Goal: Task Accomplishment & Management: Manage account settings

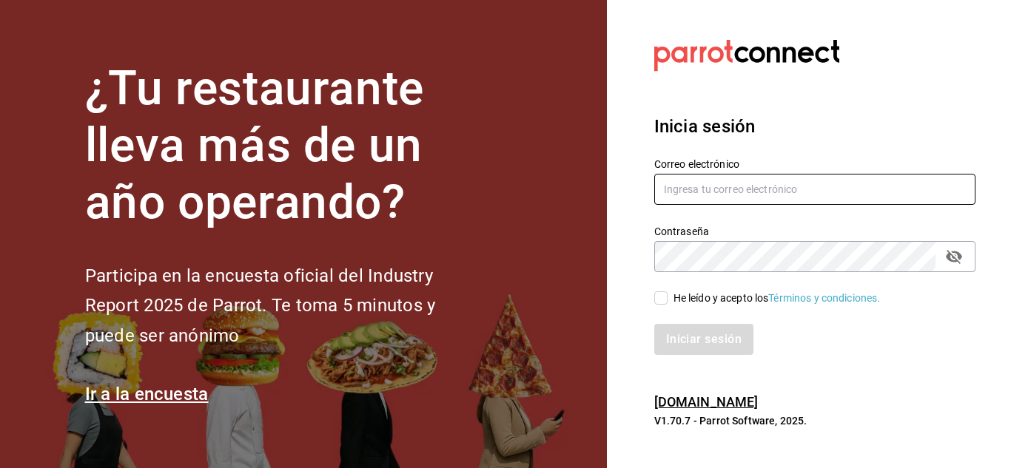
type input "[EMAIL_ADDRESS][DOMAIN_NAME]"
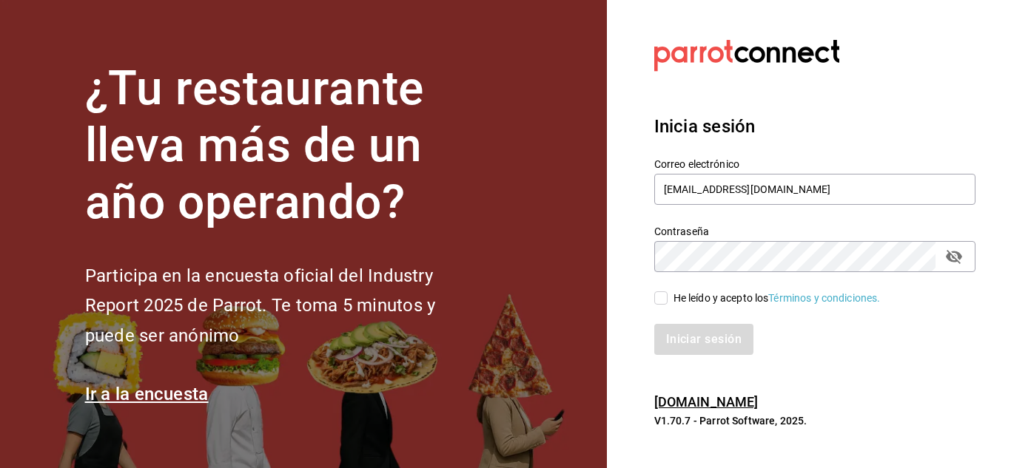
click at [661, 289] on div "He leído y acepto los Términos y condiciones." at bounding box center [805, 289] width 339 height 34
click at [661, 293] on input "He leído y acepto los Términos y condiciones." at bounding box center [660, 297] width 13 height 13
checkbox input "true"
click at [685, 331] on button "Iniciar sesión" at bounding box center [704, 339] width 101 height 31
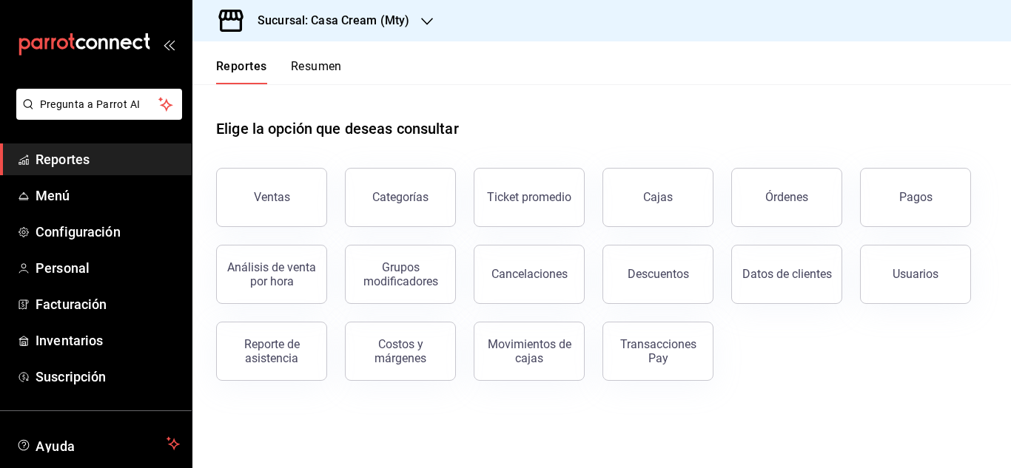
click at [398, 22] on h3 "Sucursal: Casa Cream (Mty)" at bounding box center [327, 21] width 163 height 18
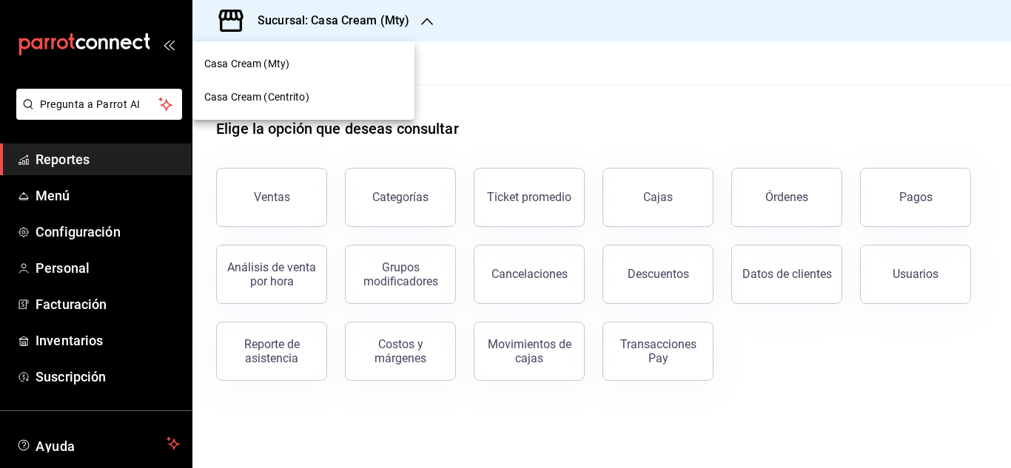
click at [255, 98] on span "Casa Cream (Centrito)" at bounding box center [256, 98] width 105 height 16
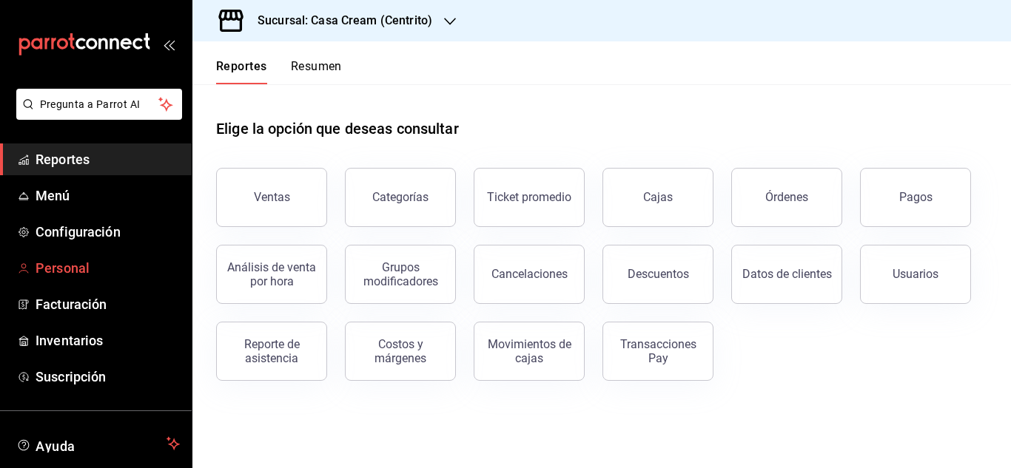
click at [72, 266] on span "Personal" at bounding box center [108, 268] width 144 height 20
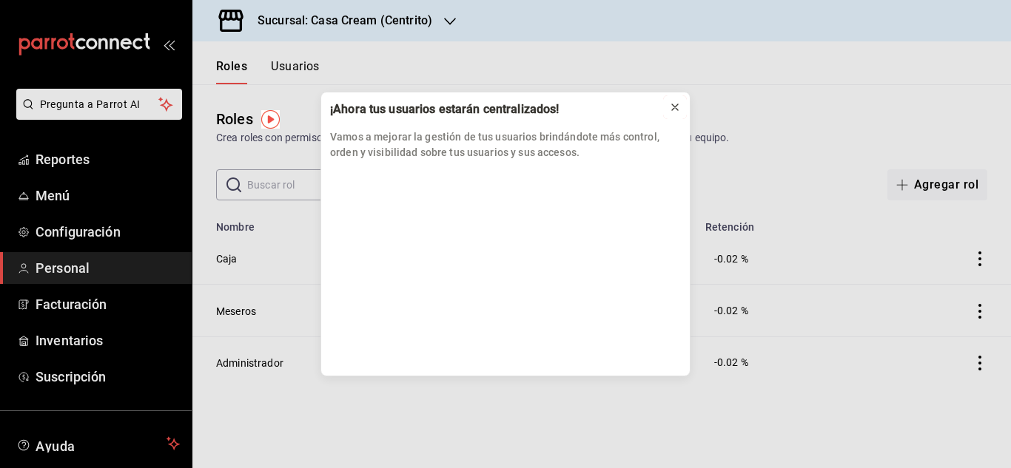
click at [675, 104] on icon at bounding box center [675, 107] width 12 height 12
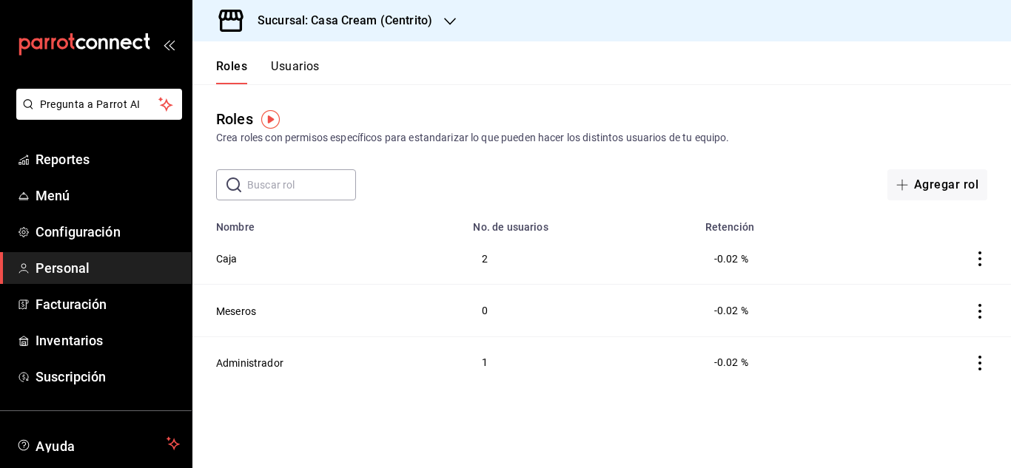
click at [311, 64] on button "Usuarios" at bounding box center [295, 71] width 49 height 25
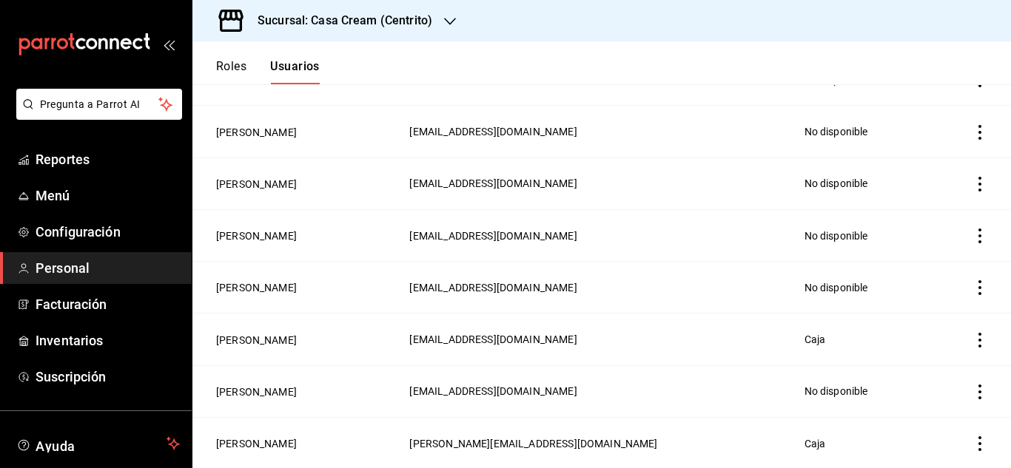
scroll to position [182, 0]
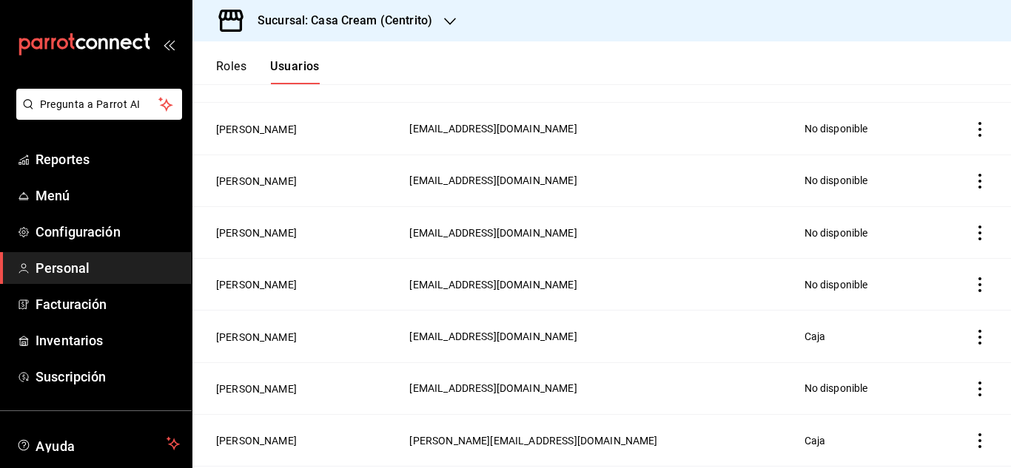
click at [266, 376] on td "Irene Yamile Mendoza Hernandez" at bounding box center [296, 388] width 208 height 52
click at [266, 382] on button "Irene Yamile Mendoza Hernandez" at bounding box center [256, 389] width 81 height 15
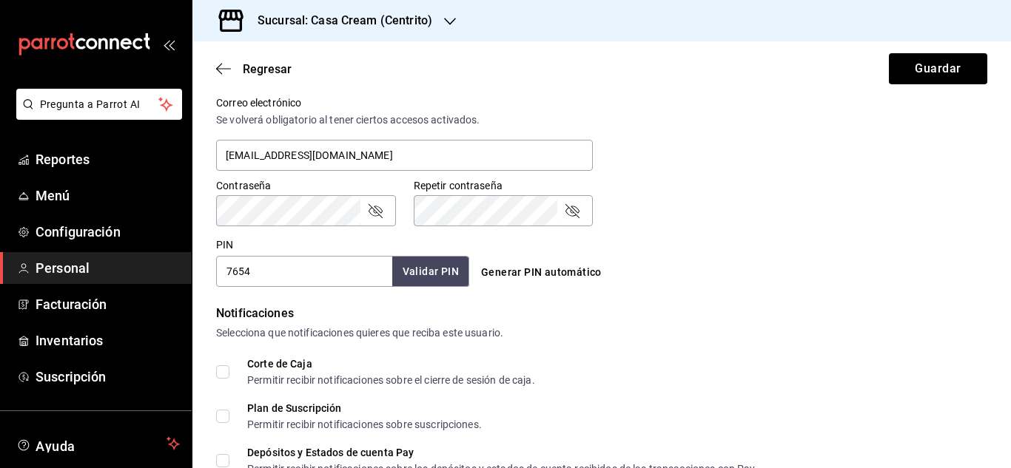
scroll to position [714, 0]
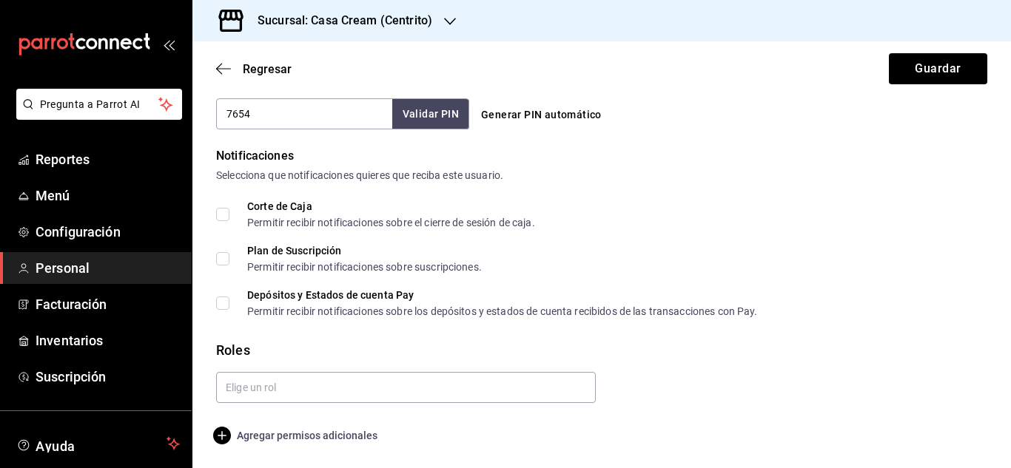
click at [339, 441] on span "Agregar permisos adicionales" at bounding box center [296, 436] width 161 height 18
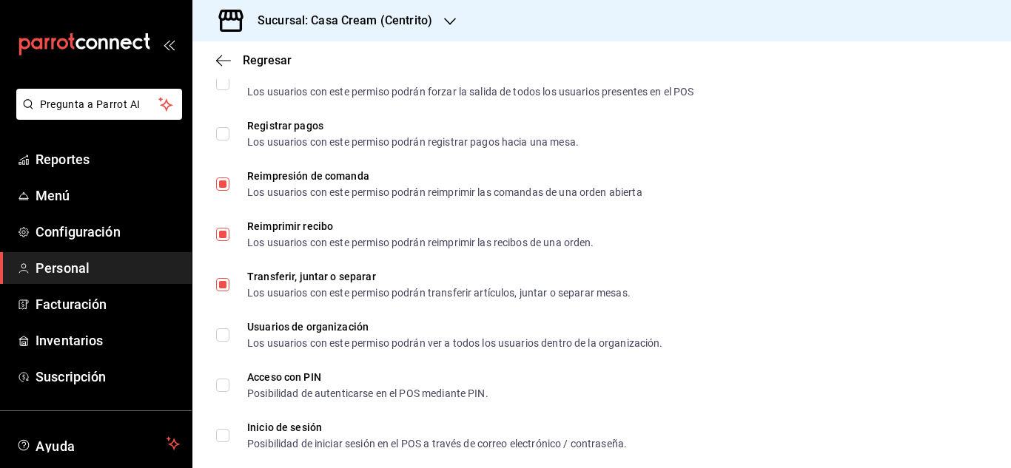
scroll to position [2292, 0]
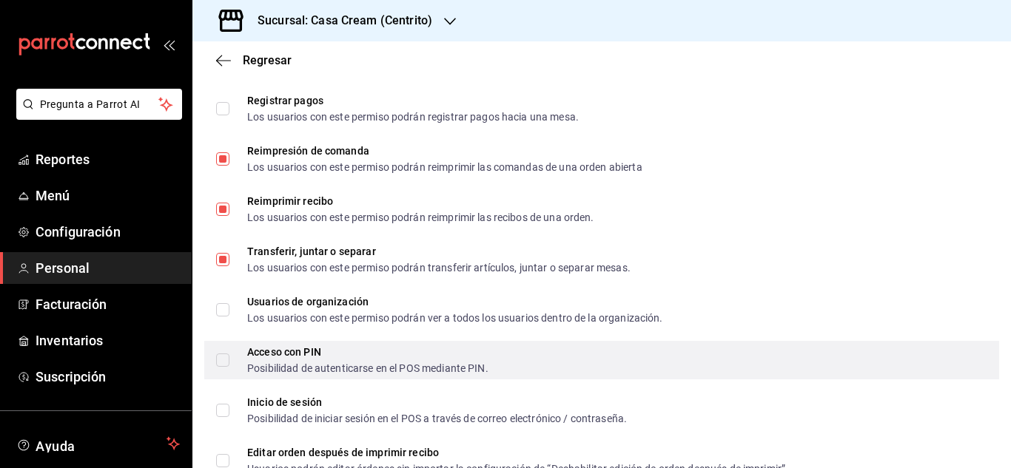
click at [223, 366] on input "Acceso con PIN Posibilidad de autenticarse en el POS mediante PIN." at bounding box center [222, 360] width 13 height 13
checkbox input "true"
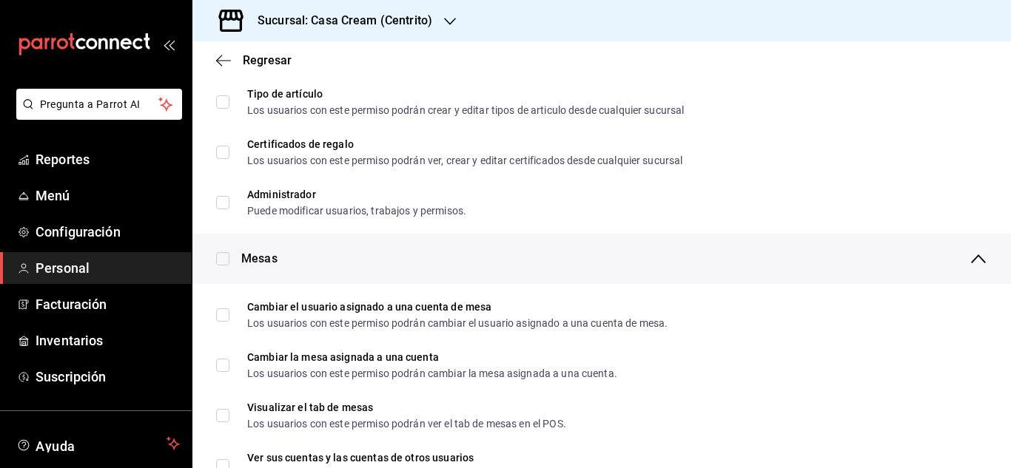
scroll to position [0, 0]
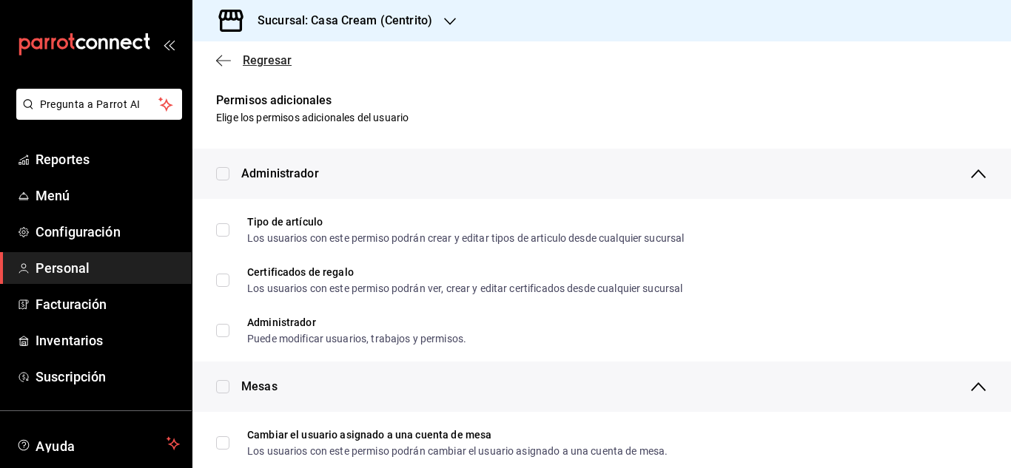
click at [219, 55] on icon "button" at bounding box center [223, 60] width 15 height 13
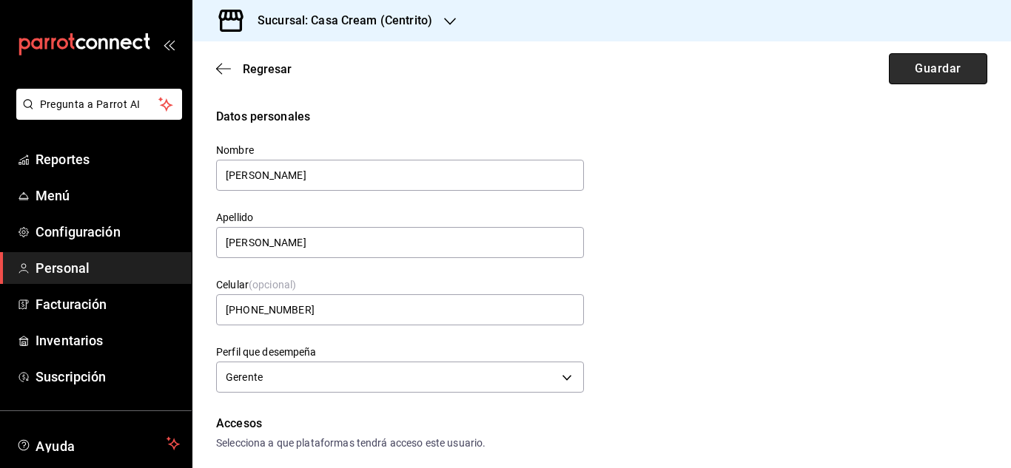
click at [926, 72] on button "Guardar" at bounding box center [937, 68] width 98 height 31
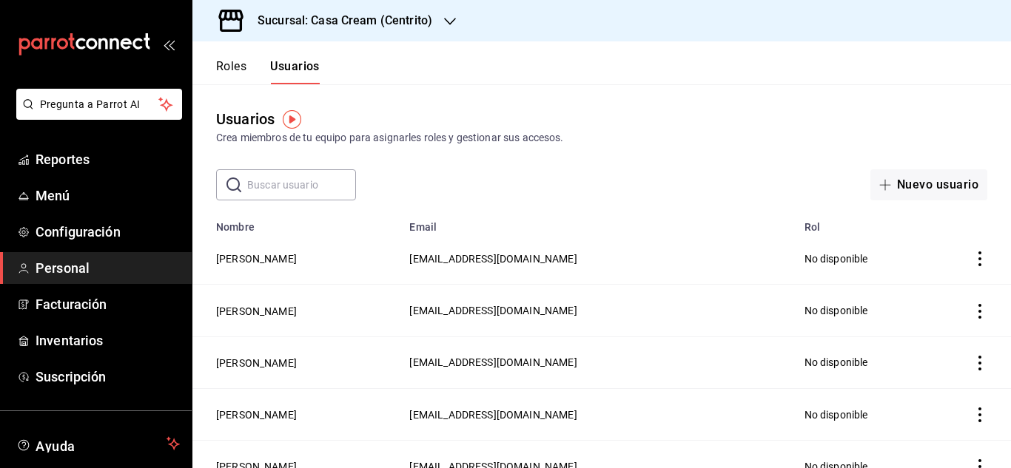
click at [972, 254] on icon "actions" at bounding box center [979, 259] width 15 height 15
click at [260, 259] on div at bounding box center [505, 234] width 1011 height 468
click at [266, 254] on button "Valeria Treviño" at bounding box center [256, 259] width 81 height 15
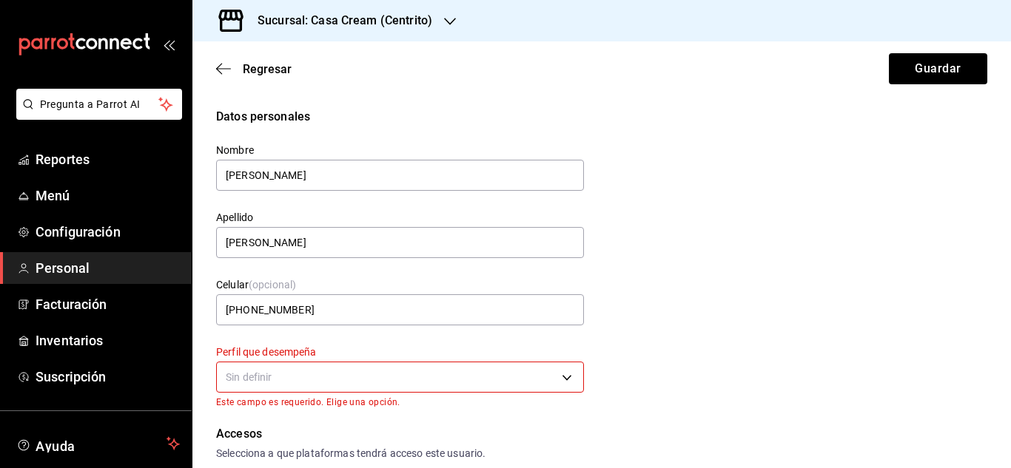
click at [306, 374] on body "Pregunta a Parrot AI Reportes Menú Configuración Personal Facturación Inventari…" at bounding box center [505, 234] width 1011 height 468
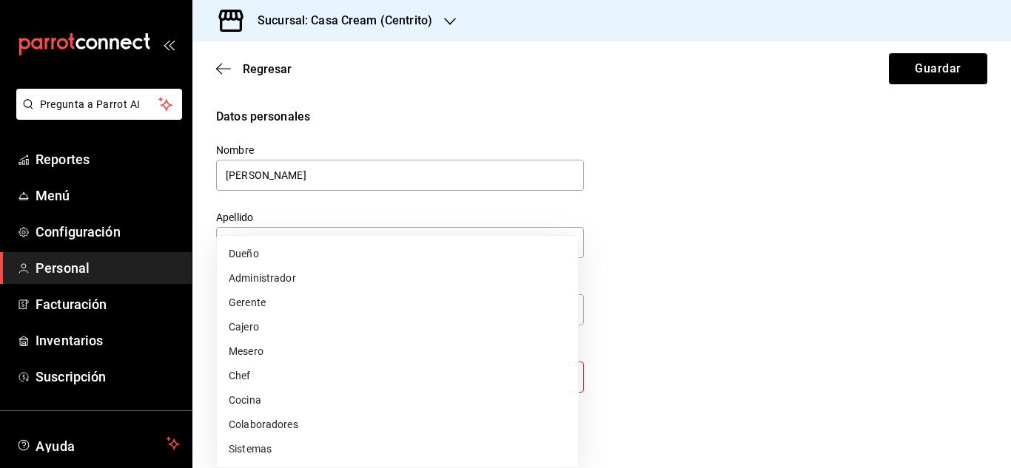
click at [902, 277] on div at bounding box center [505, 234] width 1011 height 468
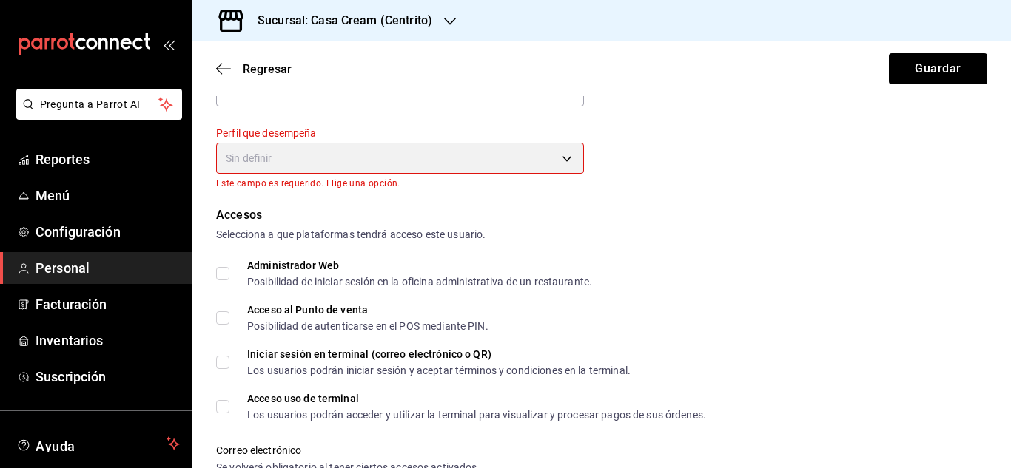
scroll to position [215, 0]
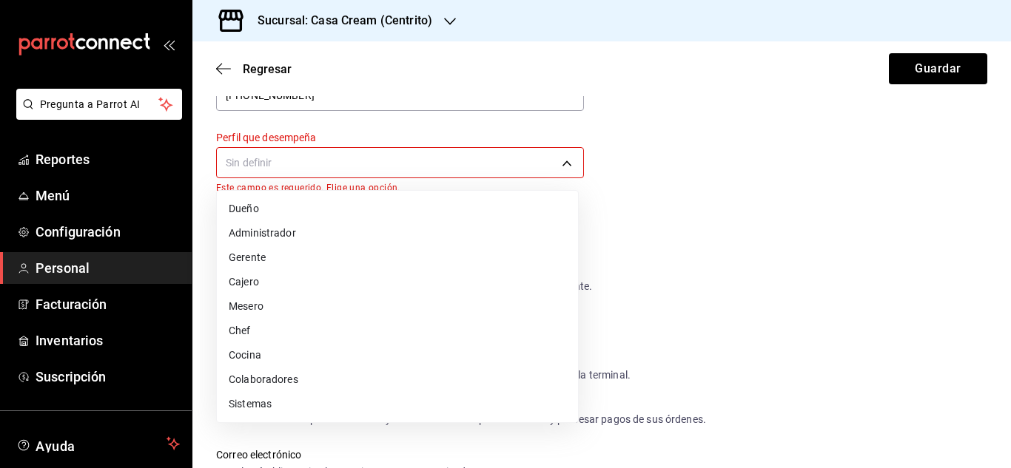
click at [561, 162] on body "Pregunta a Parrot AI Reportes Menú Configuración Personal Facturación Inventari…" at bounding box center [505, 234] width 1011 height 468
click at [247, 274] on li "Cajero" at bounding box center [397, 282] width 361 height 24
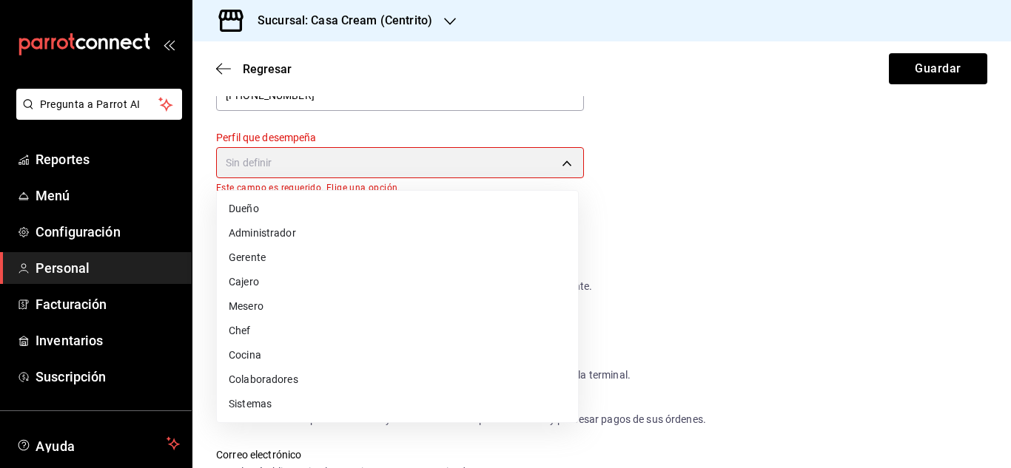
type input "CASHIER"
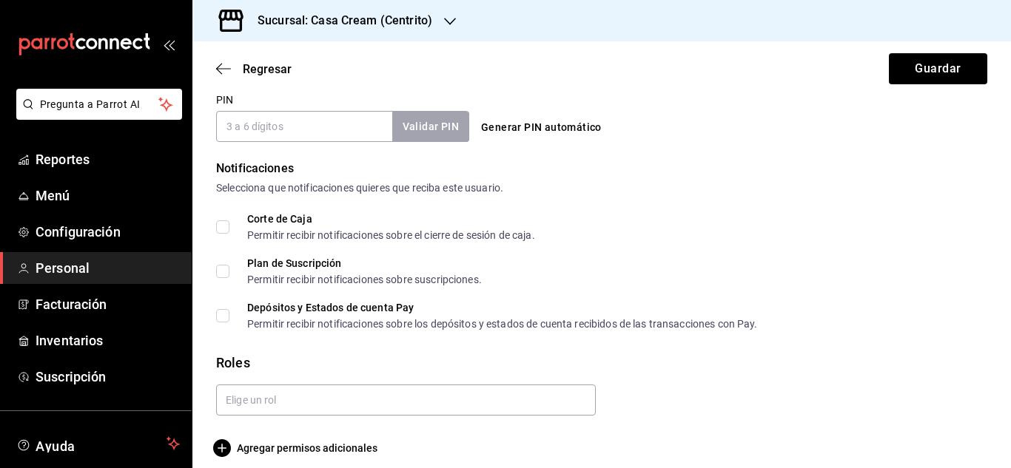
scroll to position [714, 0]
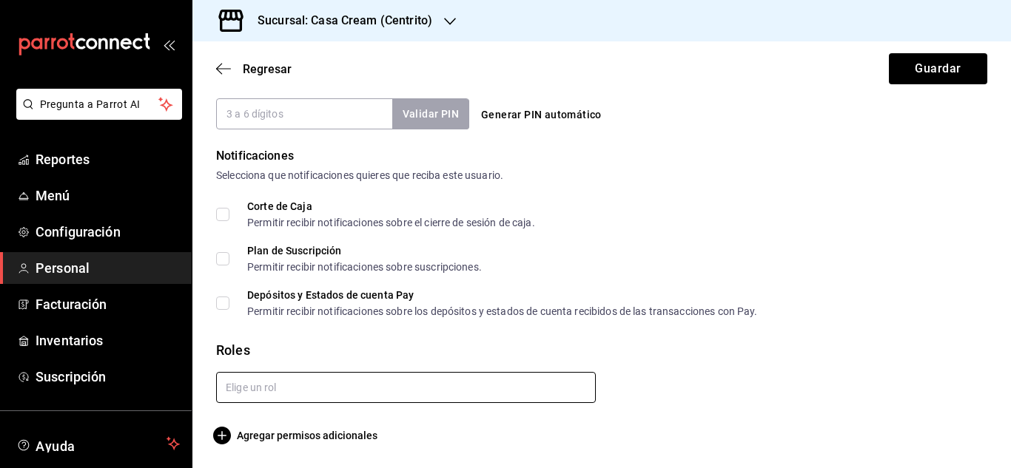
click at [415, 385] on input "text" at bounding box center [406, 387] width 380 height 31
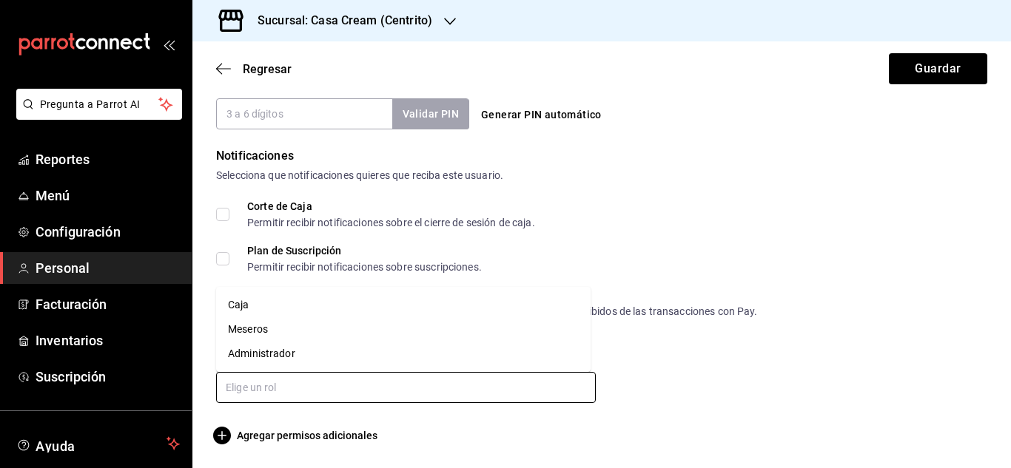
click at [239, 308] on li "Caja" at bounding box center [403, 305] width 374 height 24
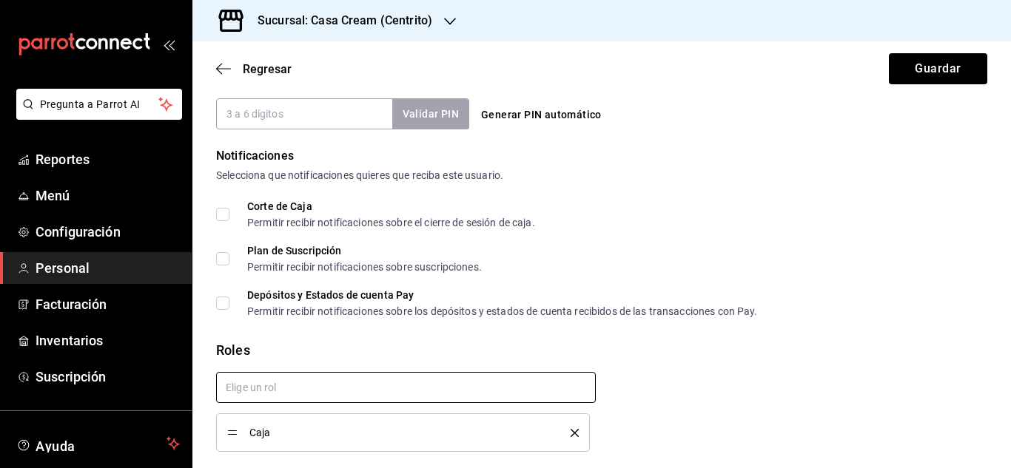
checkbox input "true"
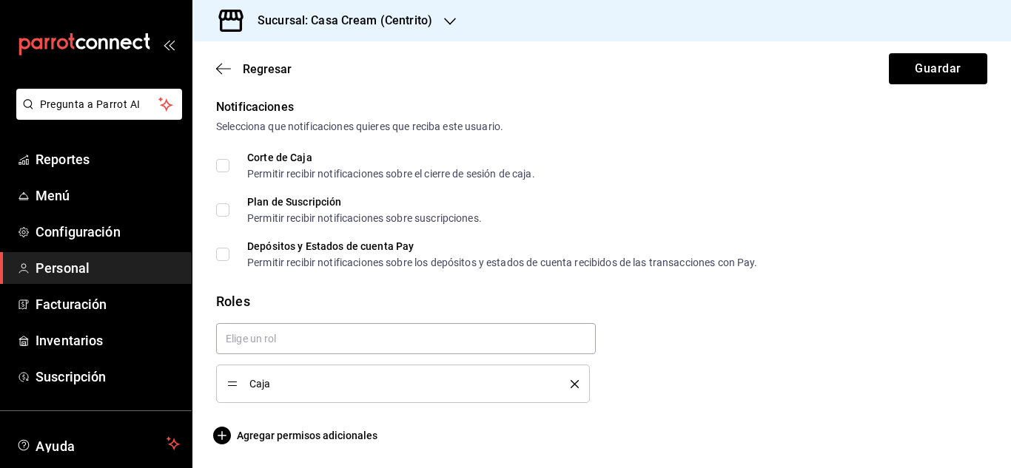
click at [948, 87] on div "Regresar Guardar" at bounding box center [601, 68] width 818 height 55
click at [938, 72] on button "Guardar" at bounding box center [937, 68] width 98 height 31
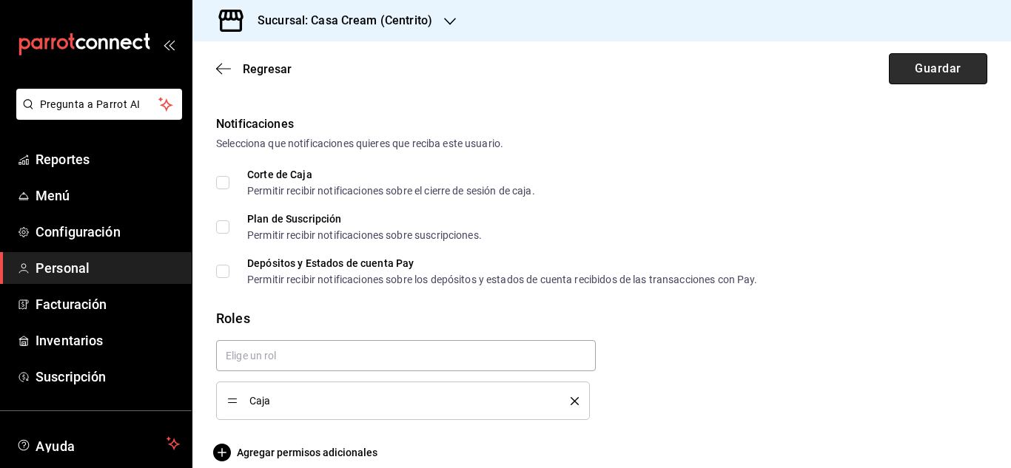
click at [938, 72] on button "Guardar" at bounding box center [937, 68] width 98 height 31
click at [916, 71] on button "Guardar" at bounding box center [937, 68] width 98 height 31
click at [910, 63] on button "Guardar" at bounding box center [937, 68] width 98 height 31
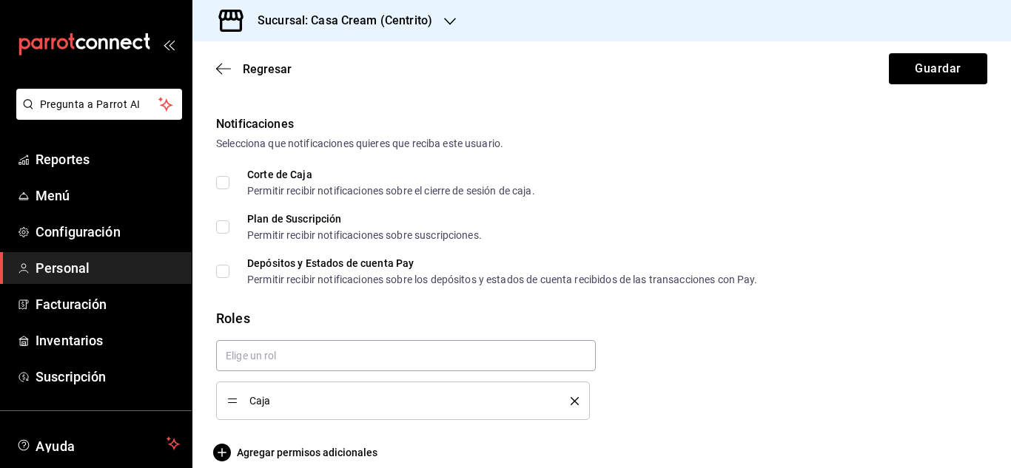
scroll to position [780, 0]
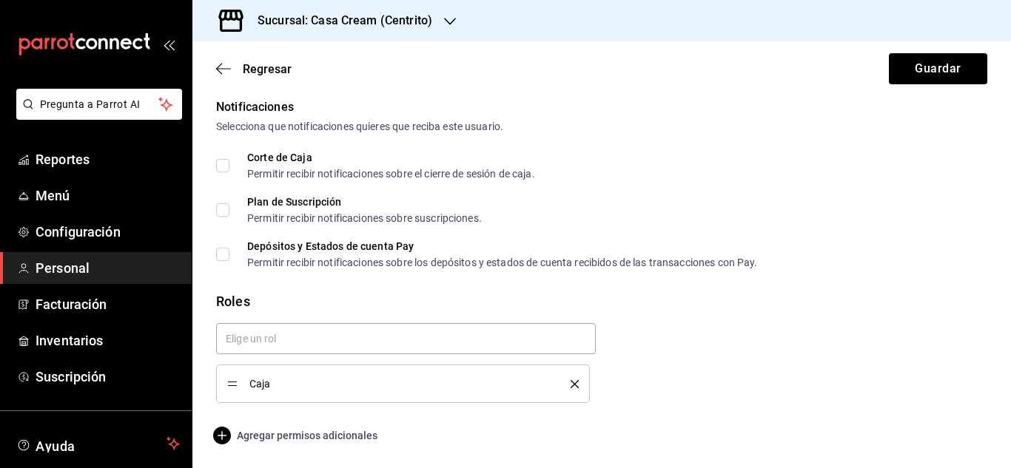
click at [318, 431] on span "Agregar permisos adicionales" at bounding box center [296, 436] width 161 height 18
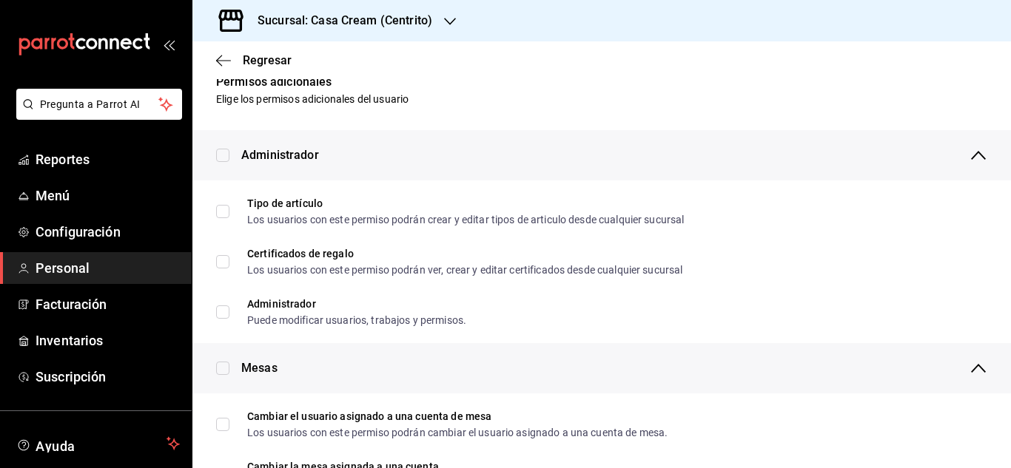
scroll to position [24, 0]
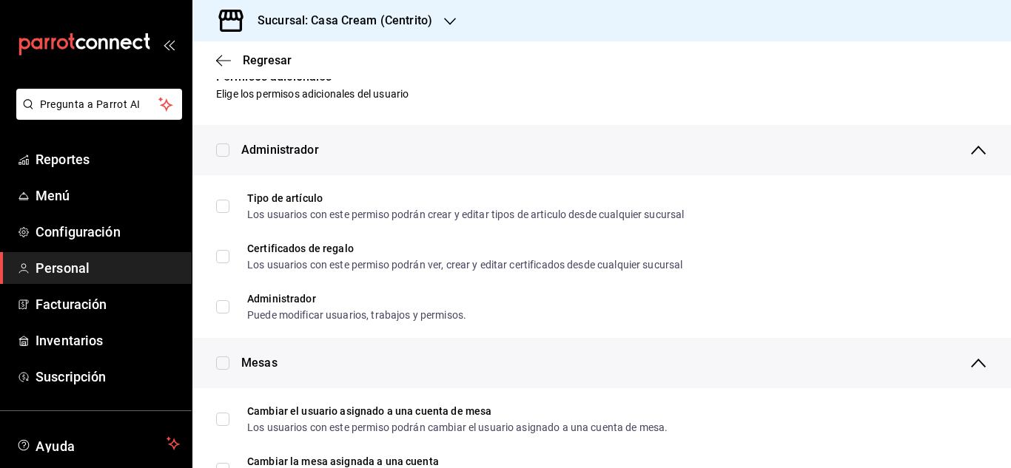
click at [79, 213] on ul "Reportes Menú Configuración Personal Facturación Inventarios Suscripción" at bounding box center [96, 268] width 192 height 249
click at [79, 230] on span "Configuración" at bounding box center [108, 232] width 144 height 20
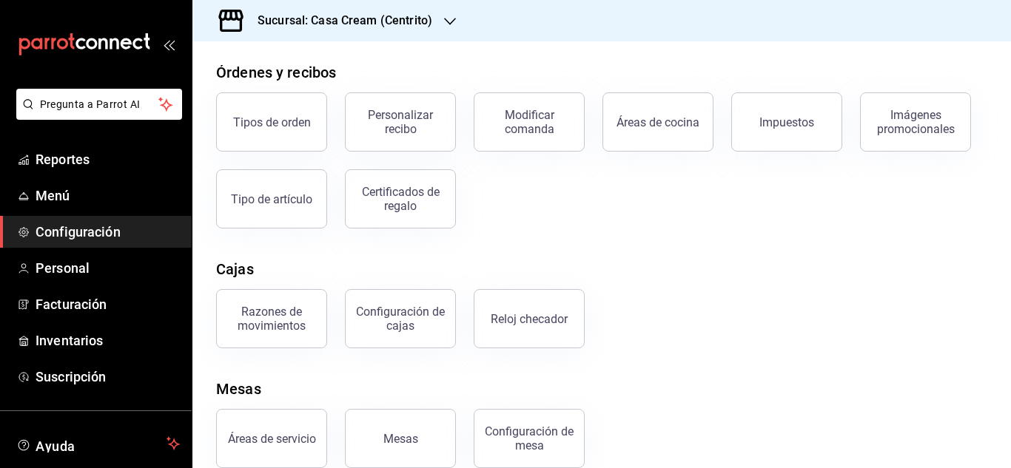
scroll to position [257, 0]
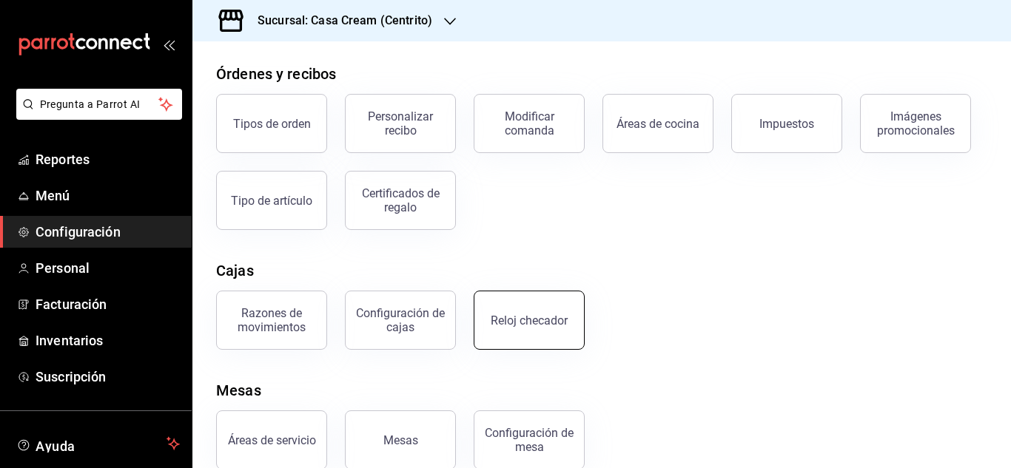
click at [499, 345] on button "Reloj checador" at bounding box center [528, 320] width 111 height 59
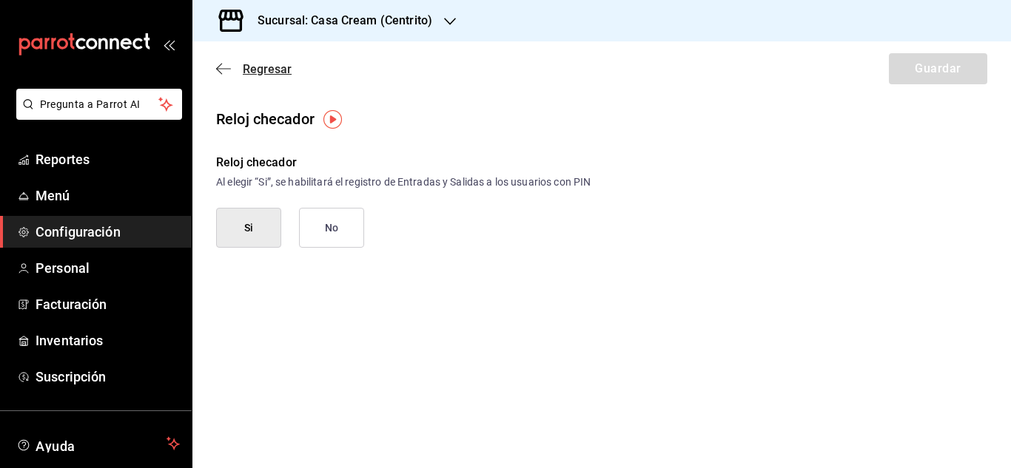
click at [223, 74] on icon "button" at bounding box center [223, 68] width 15 height 13
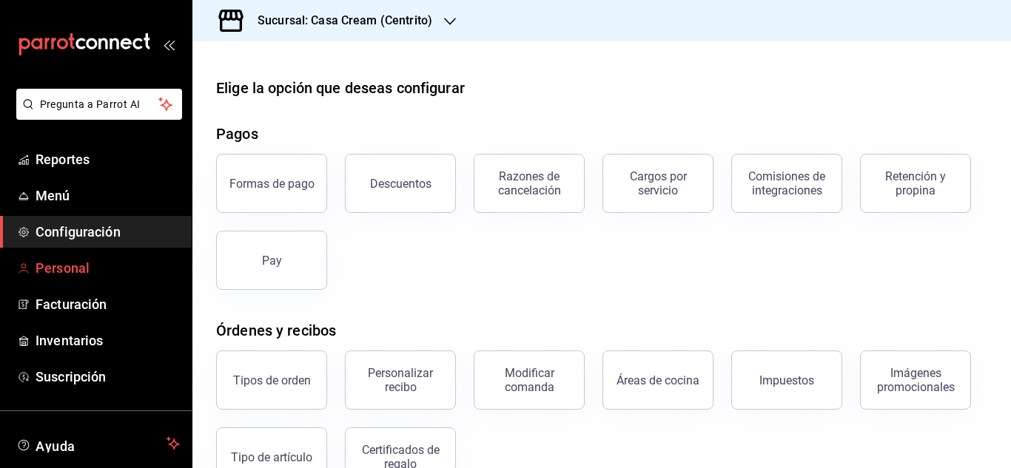
click at [52, 276] on span "Personal" at bounding box center [108, 268] width 144 height 20
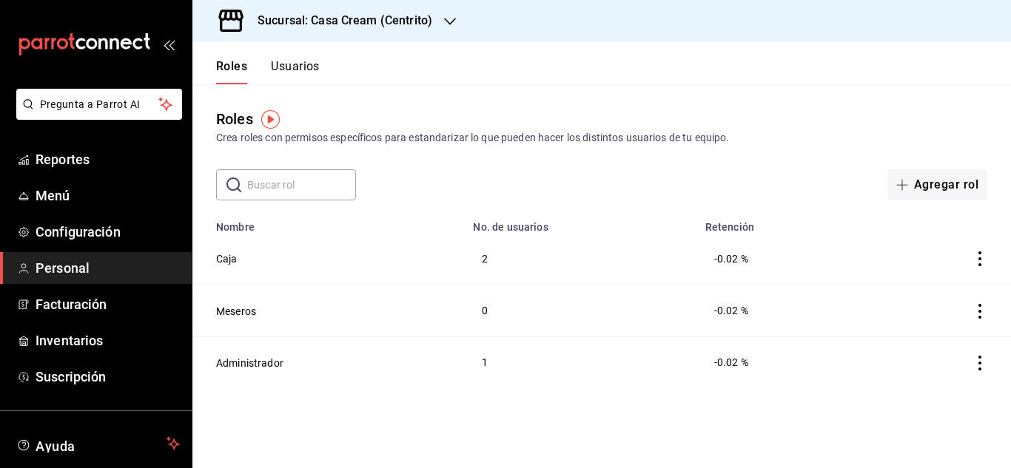
click at [979, 253] on icon "actions" at bounding box center [979, 259] width 3 height 15
click at [229, 257] on div at bounding box center [505, 234] width 1011 height 468
click at [225, 257] on button "Caja" at bounding box center [226, 259] width 21 height 15
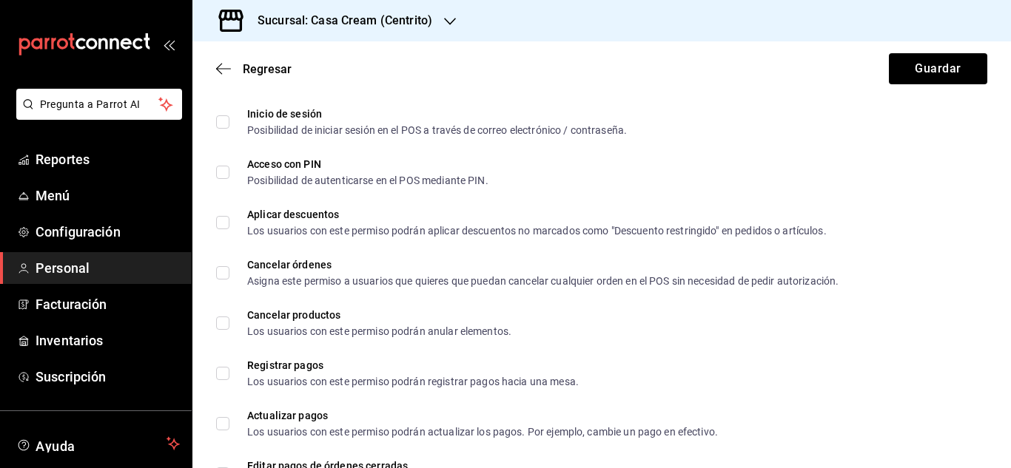
scroll to position [650, 0]
